Goal: Task Accomplishment & Management: Use online tool/utility

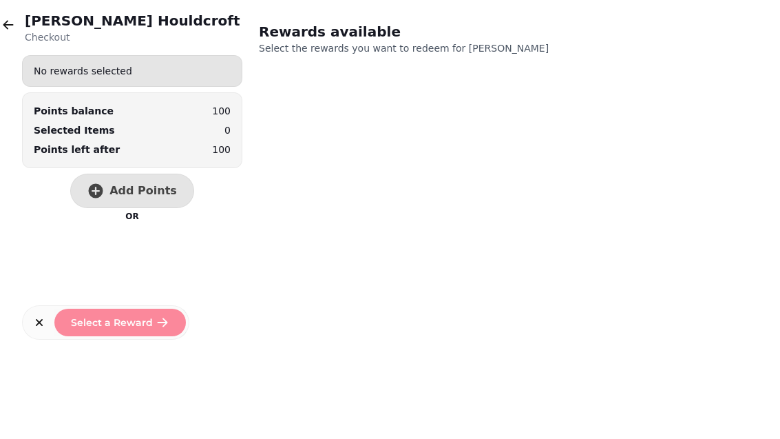
click at [6, 32] on button "button" at bounding box center [8, 25] width 28 height 28
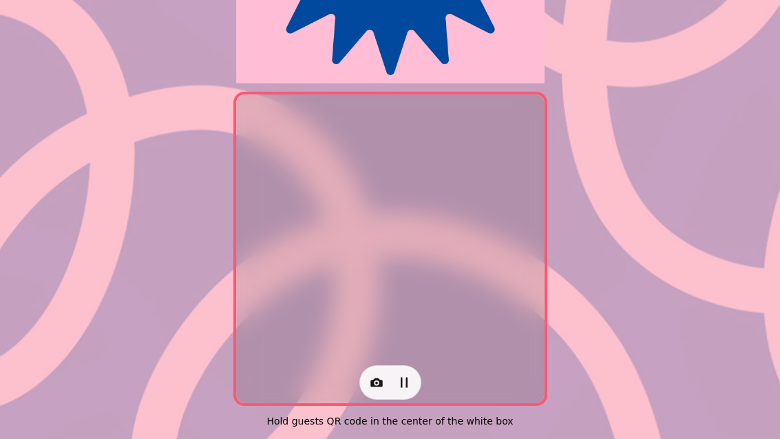
scroll to position [283, 0]
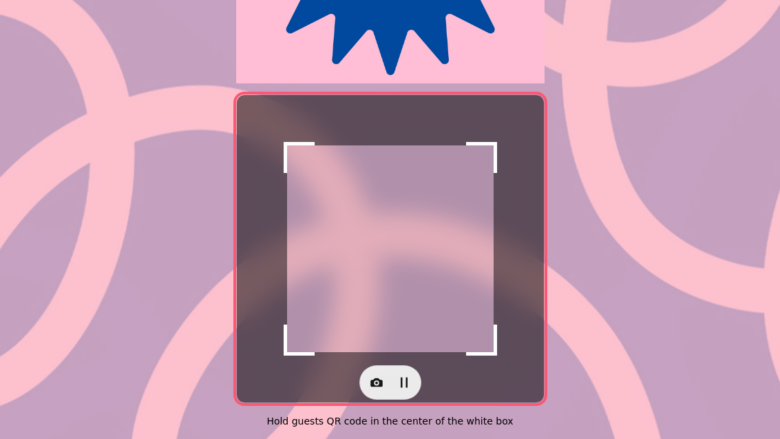
click at [371, 375] on icon "button" at bounding box center [377, 382] width 14 height 14
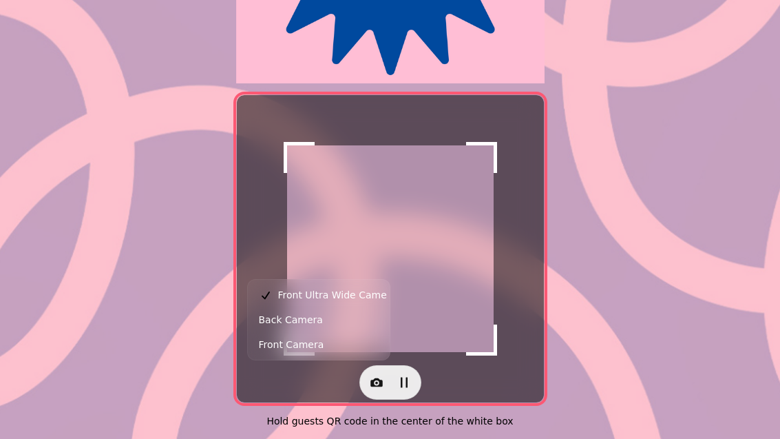
click at [334, 319] on button "Back Camera" at bounding box center [319, 319] width 136 height 25
